Goal: Browse casually: Explore the website without a specific task or goal

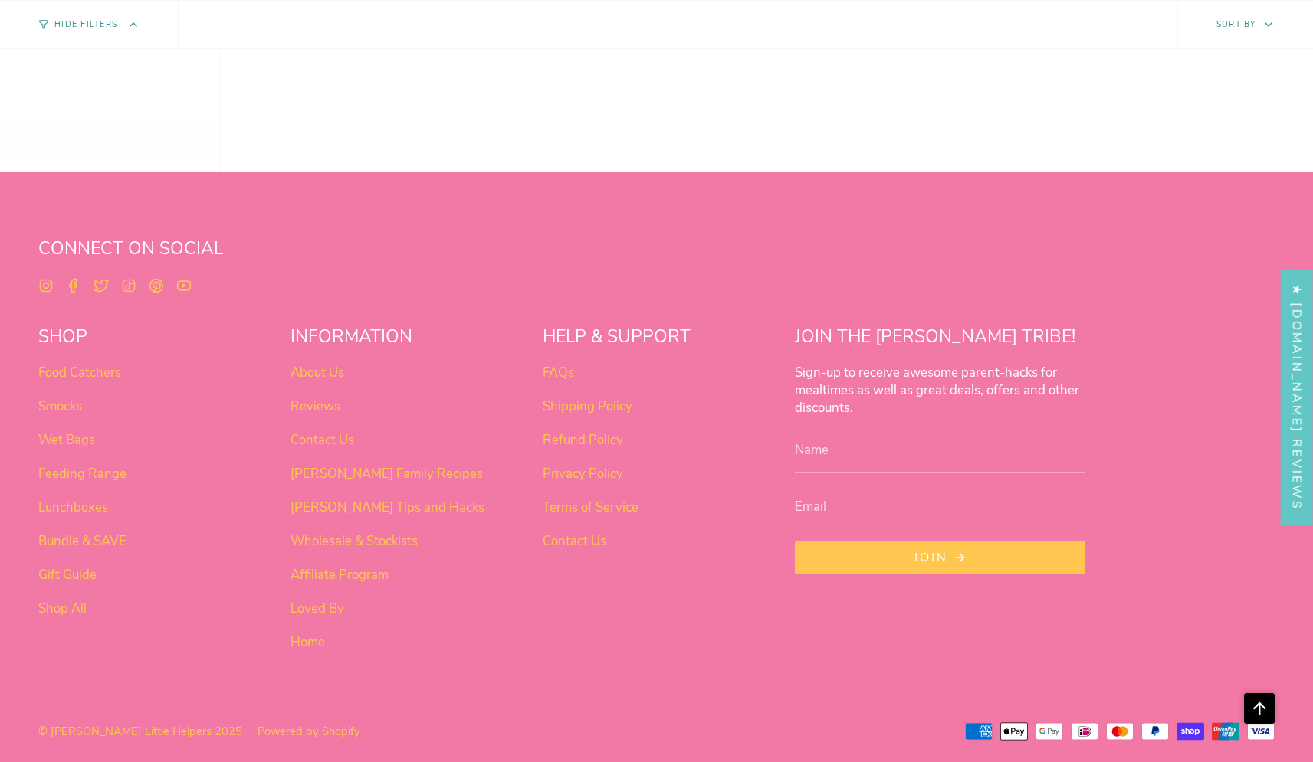
scroll to position [963, 0]
